Goal: Information Seeking & Learning: Learn about a topic

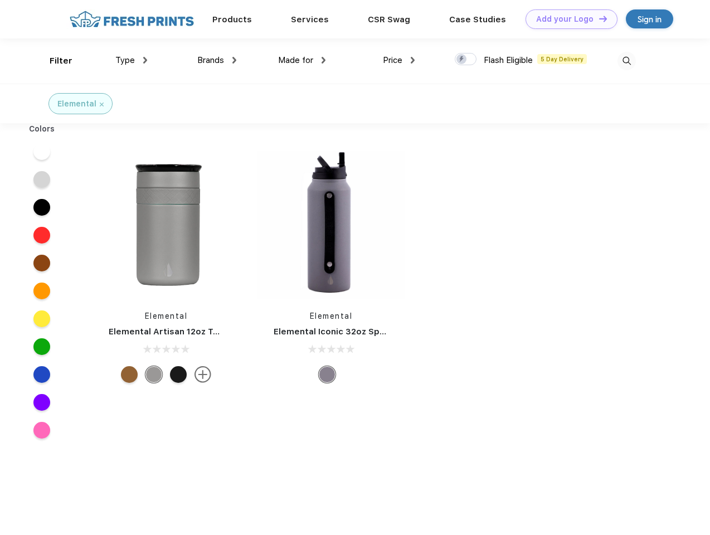
click at [567, 19] on link "Add your Logo Design Tool" at bounding box center [572, 19] width 92 height 20
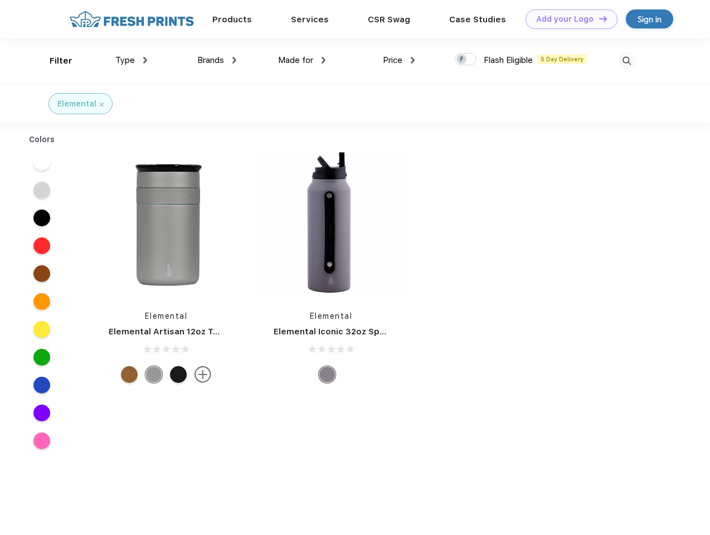
click at [0, 0] on div "Design Tool" at bounding box center [0, 0] width 0 height 0
click at [598, 18] on link "Add your Logo Design Tool" at bounding box center [572, 19] width 92 height 20
click at [54, 61] on div "Filter" at bounding box center [61, 61] width 23 height 13
click at [132, 60] on span "Type" at bounding box center [125, 60] width 20 height 10
click at [217, 60] on span "Brands" at bounding box center [210, 60] width 27 height 10
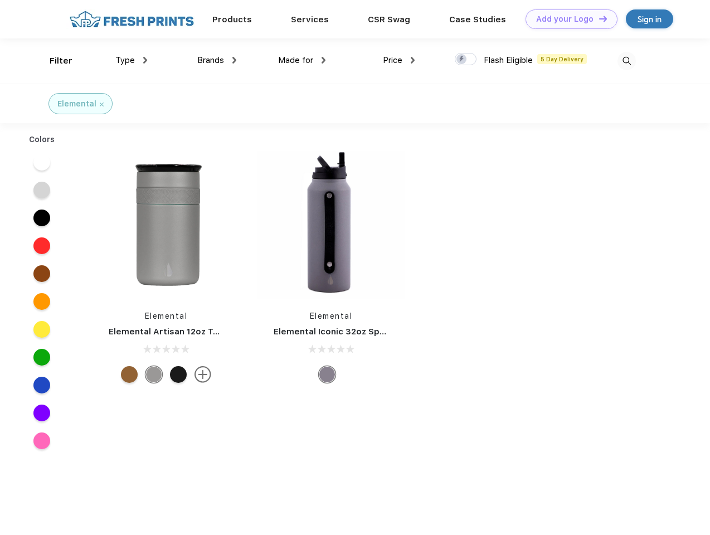
click at [302, 60] on span "Made for" at bounding box center [295, 60] width 35 height 10
click at [399, 60] on span "Price" at bounding box center [393, 60] width 20 height 10
click at [466, 60] on div at bounding box center [466, 59] width 22 height 12
click at [462, 60] on input "checkbox" at bounding box center [458, 55] width 7 height 7
checkbox input "true"
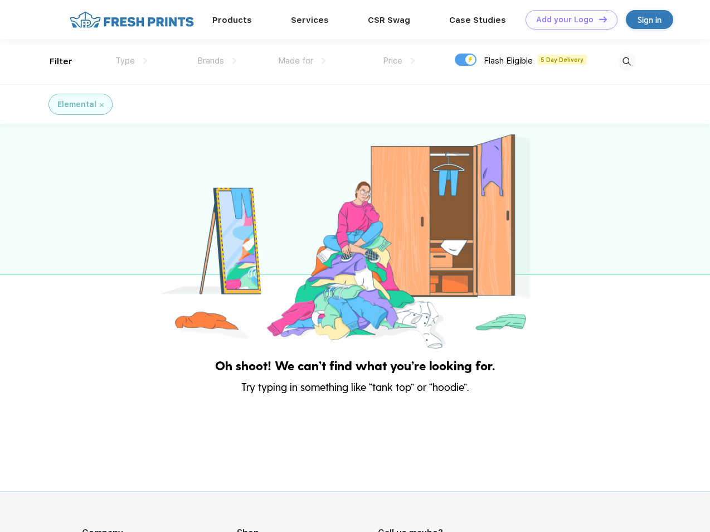
click at [626, 61] on img at bounding box center [627, 61] width 18 height 18
